Goal: Book appointment/travel/reservation

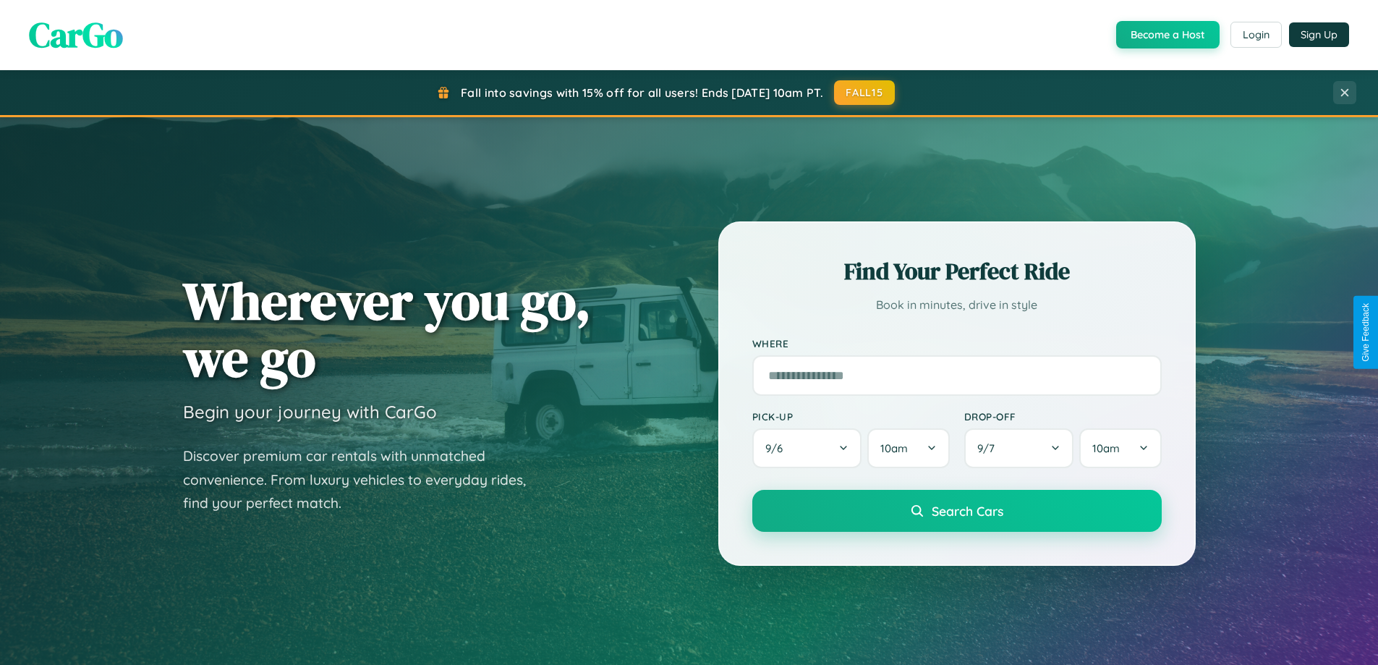
scroll to position [2784, 0]
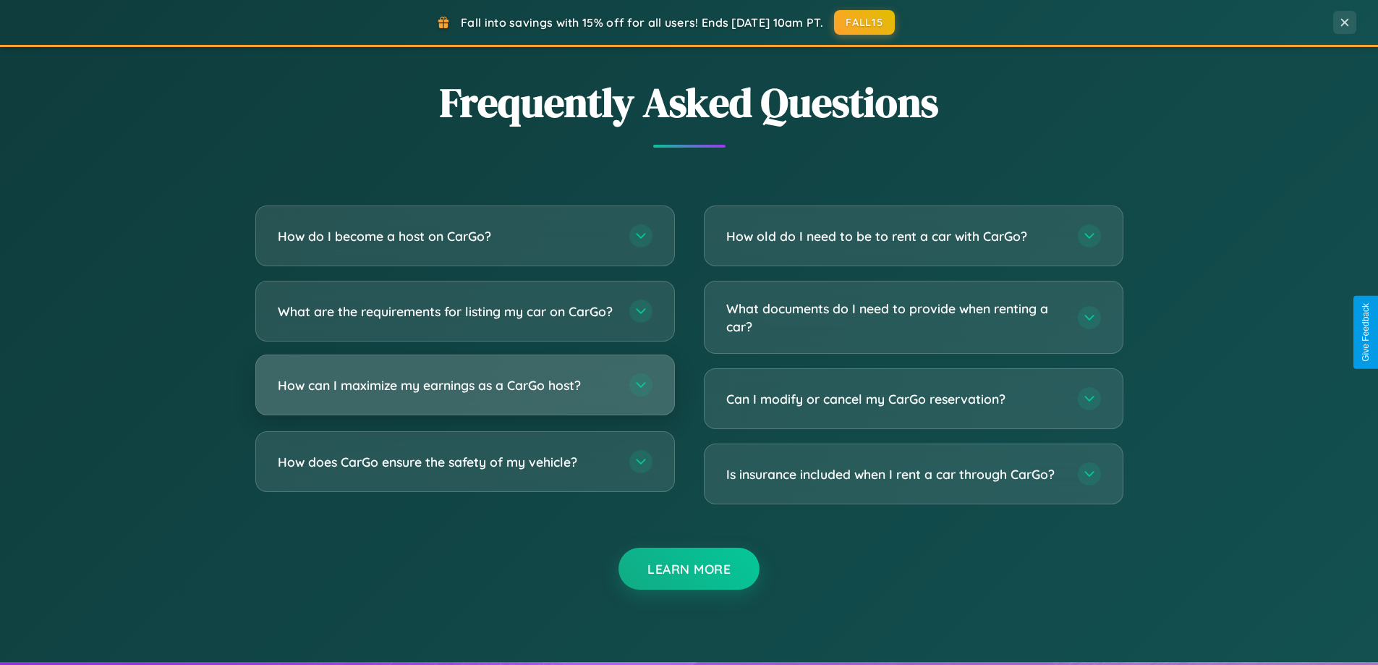
click at [464, 394] on h3 "How can I maximize my earnings as a CarGo host?" at bounding box center [446, 385] width 337 height 18
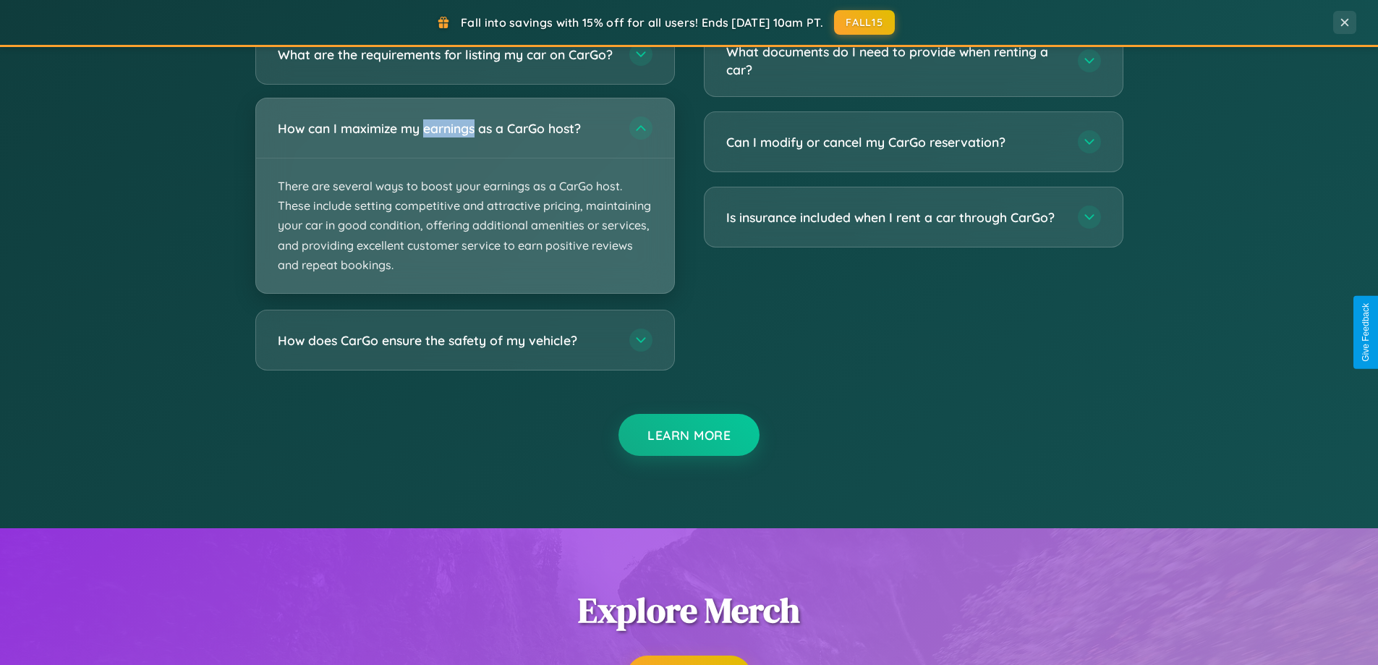
scroll to position [2498, 0]
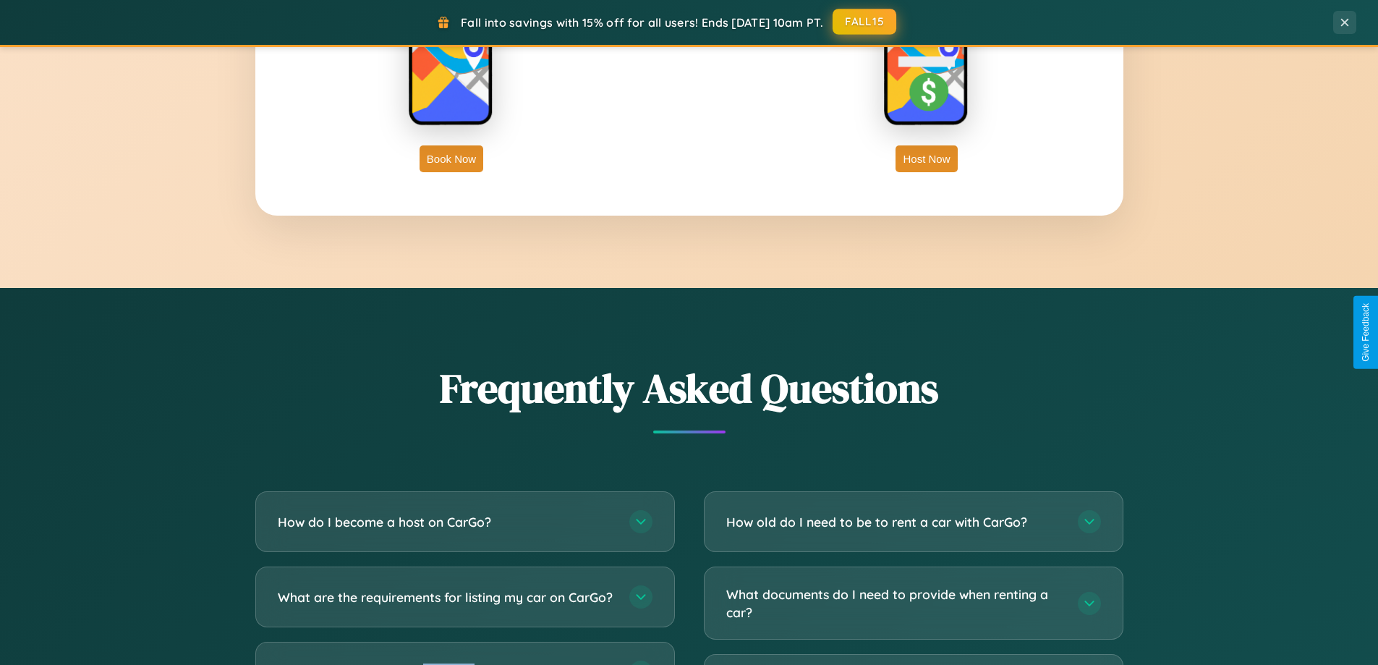
click at [865, 22] on button "FALL15" at bounding box center [865, 22] width 64 height 26
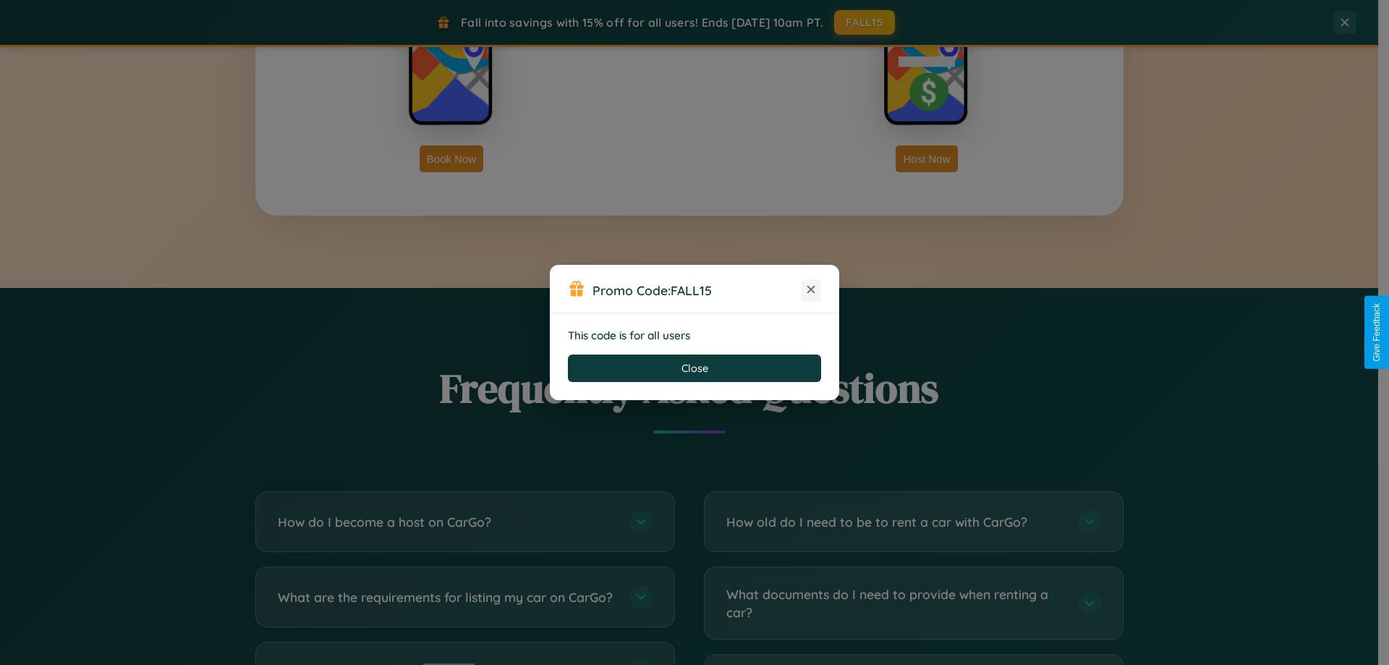
click at [811, 290] on icon at bounding box center [811, 289] width 14 height 14
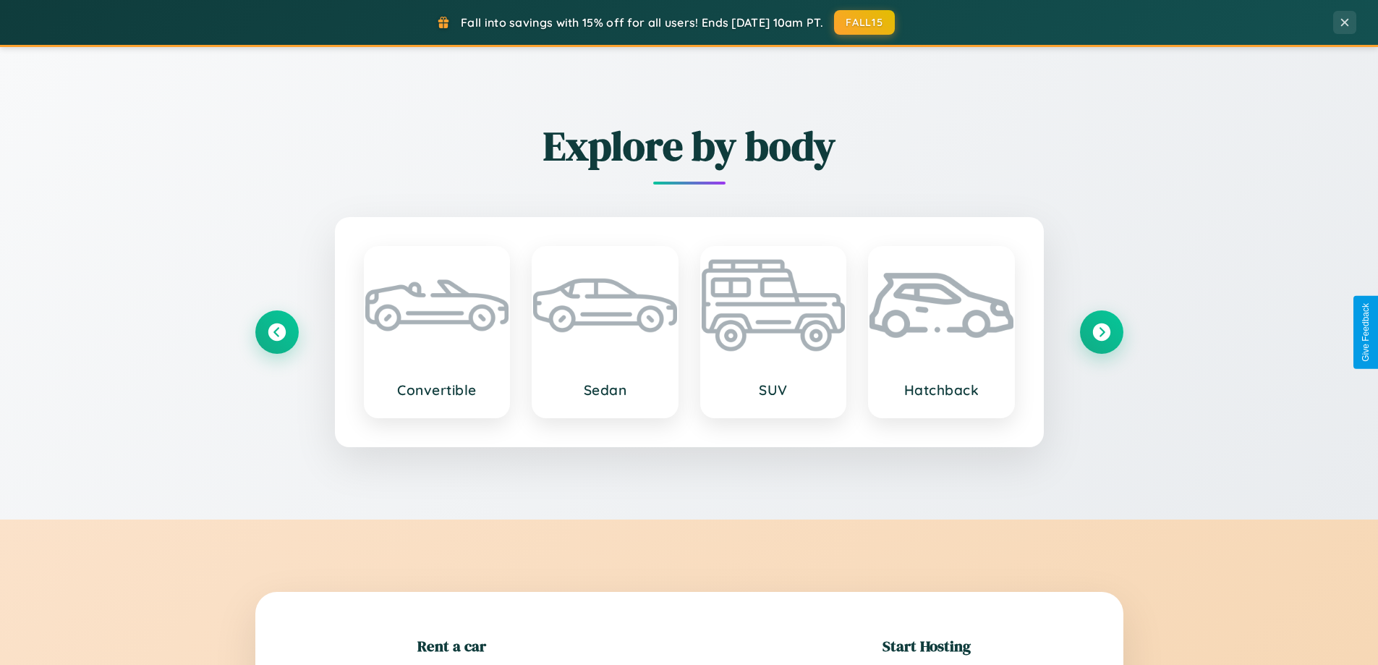
scroll to position [313, 0]
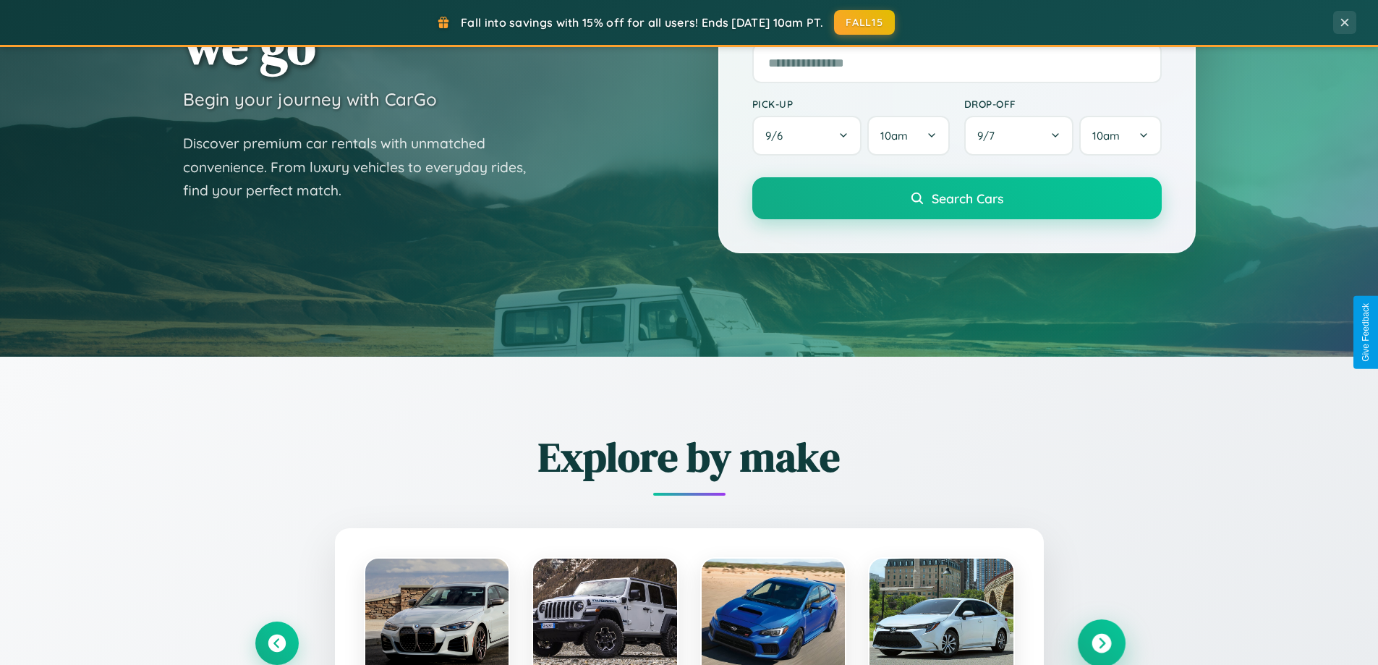
click at [1101, 643] on icon at bounding box center [1102, 644] width 20 height 20
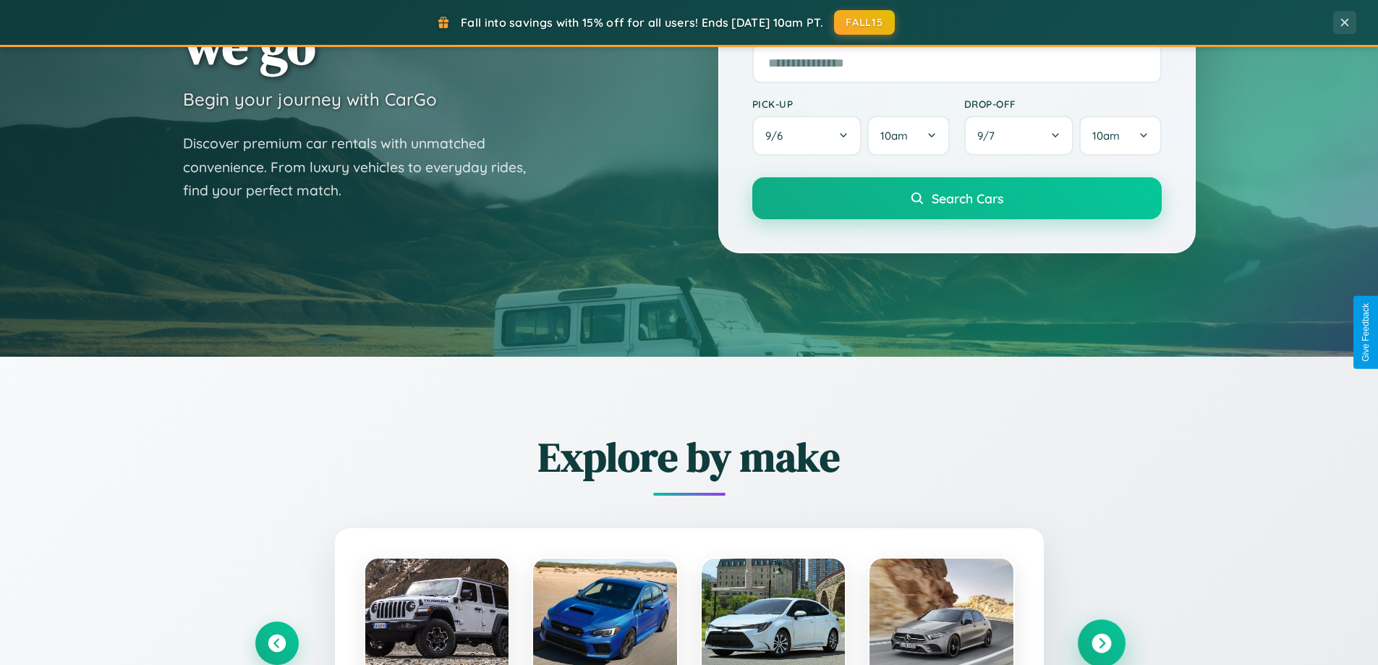
click at [1101, 642] on icon at bounding box center [1102, 644] width 20 height 20
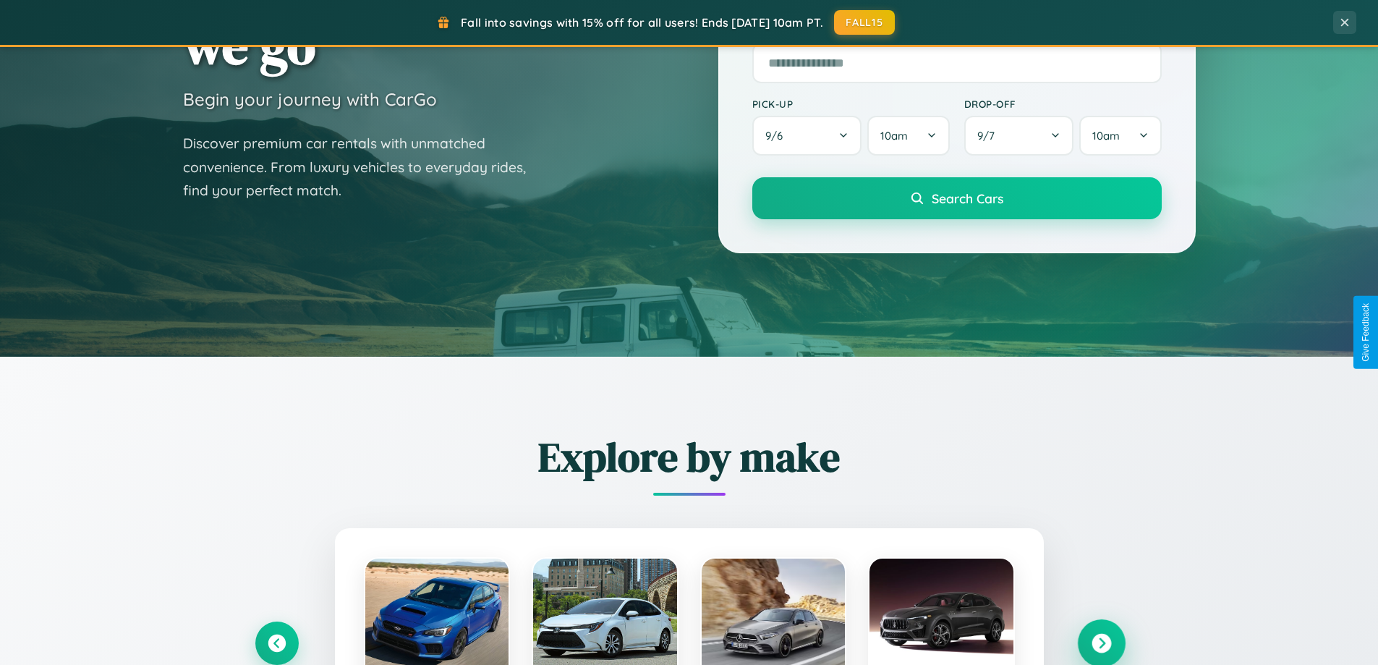
click at [1101, 642] on icon at bounding box center [1102, 644] width 20 height 20
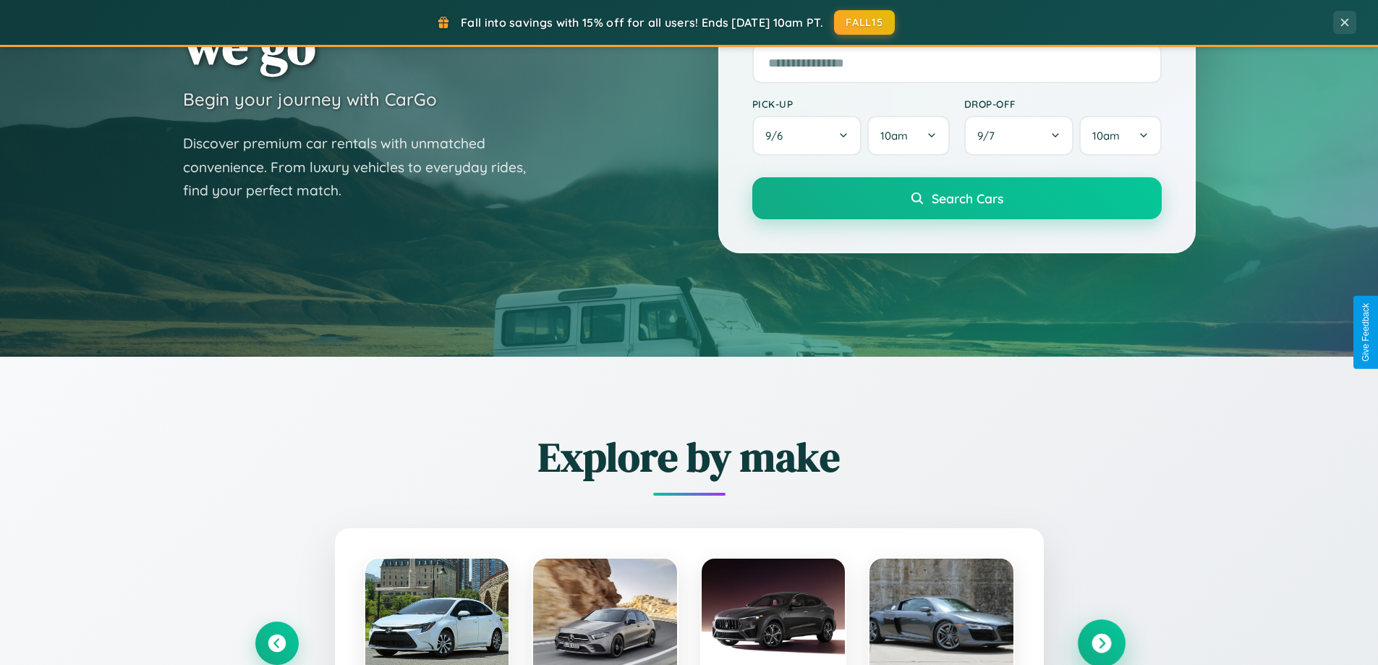
click at [1101, 642] on icon at bounding box center [1102, 644] width 20 height 20
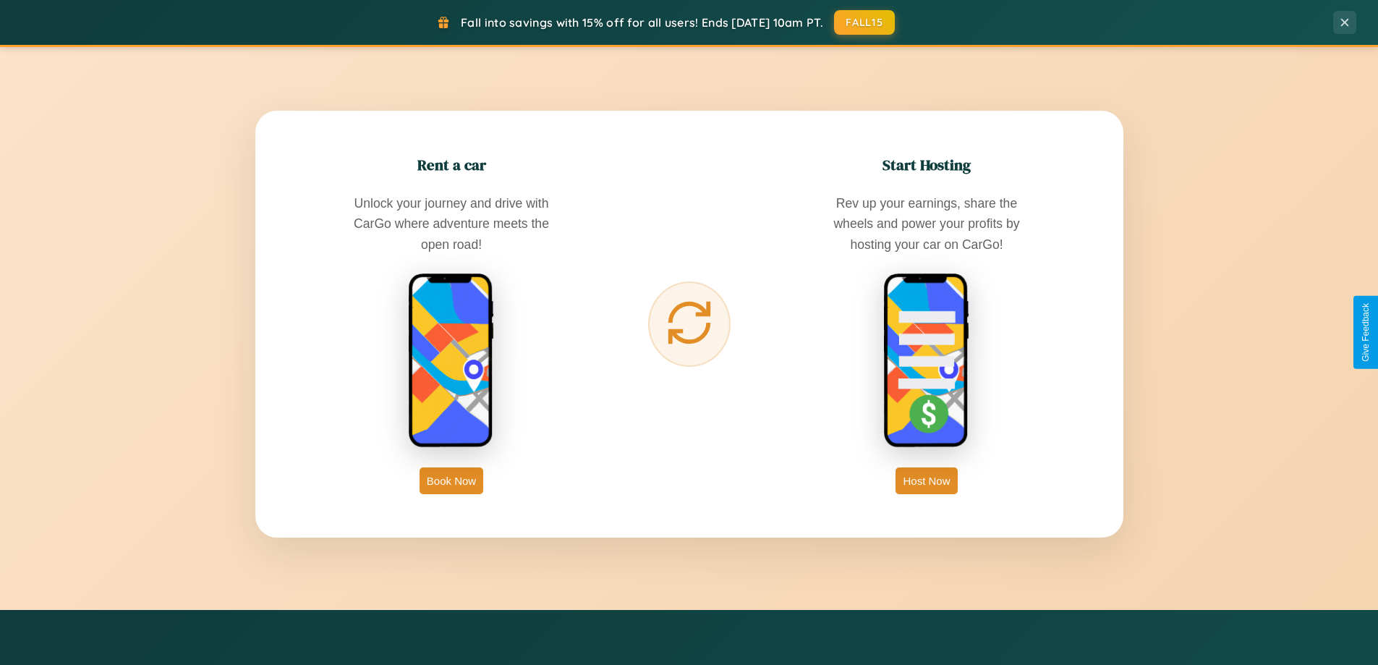
scroll to position [2325, 0]
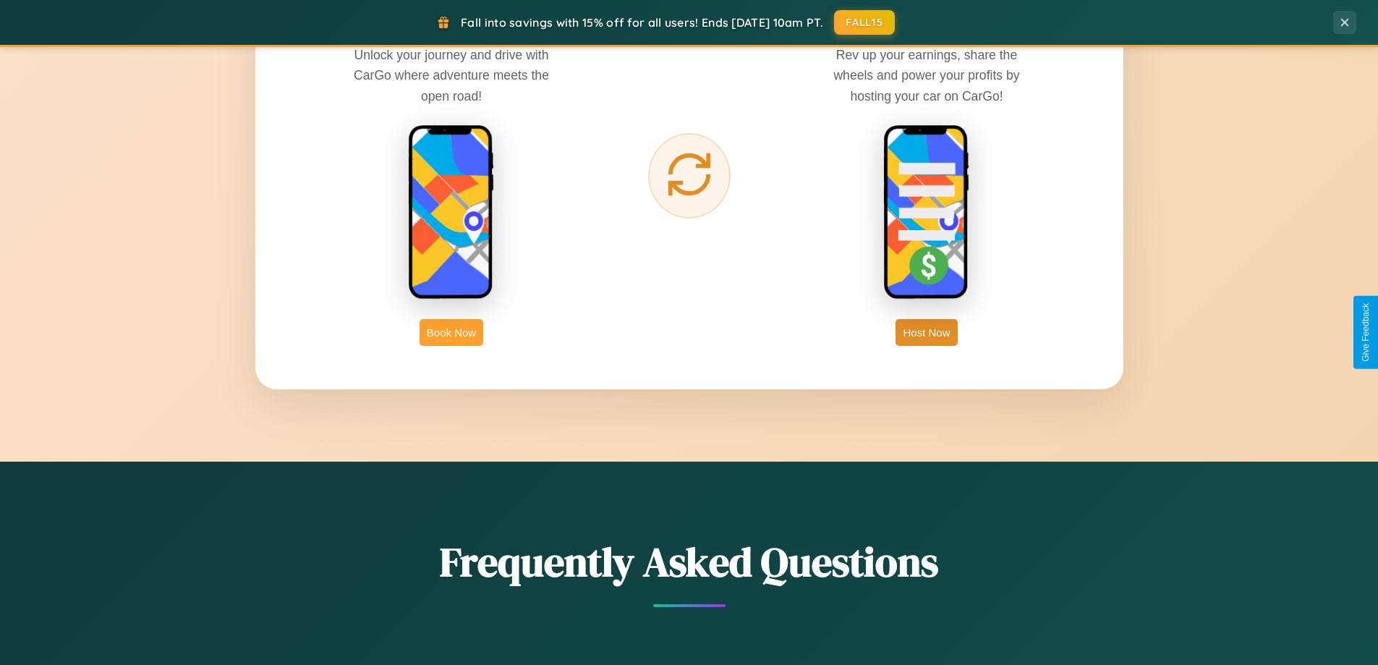
click at [451, 332] on button "Book Now" at bounding box center [452, 332] width 64 height 27
